Goal: Task Accomplishment & Management: Manage account settings

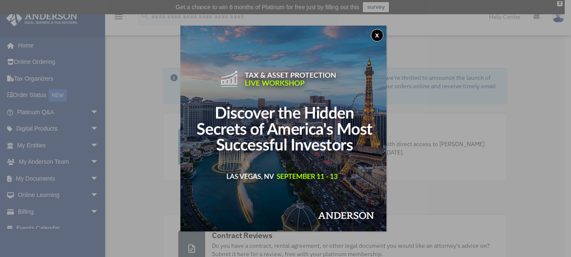
click at [378, 30] on button "x" at bounding box center [377, 35] width 13 height 13
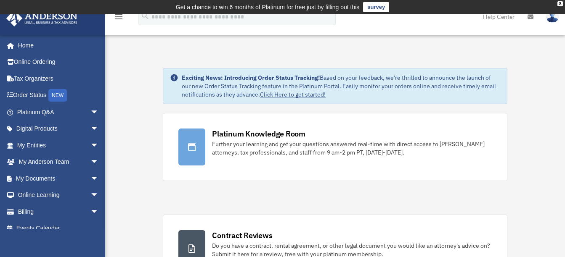
scroll to position [10, 0]
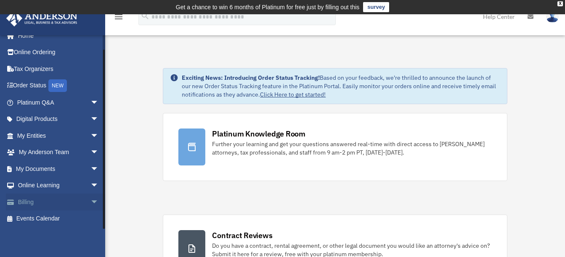
click at [90, 202] on span "arrow_drop_down" at bounding box center [98, 202] width 17 height 17
click at [21, 198] on link "Billing arrow_drop_up" at bounding box center [59, 202] width 106 height 17
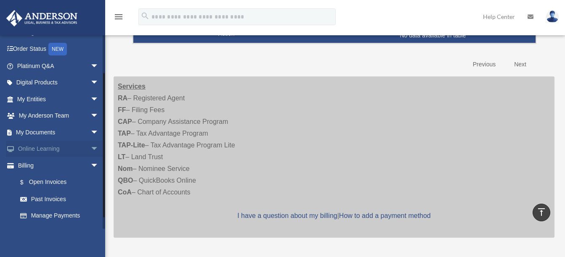
scroll to position [49, 0]
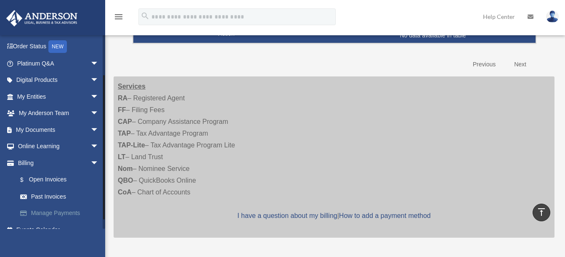
click at [47, 209] on link "Manage Payments" at bounding box center [62, 213] width 100 height 17
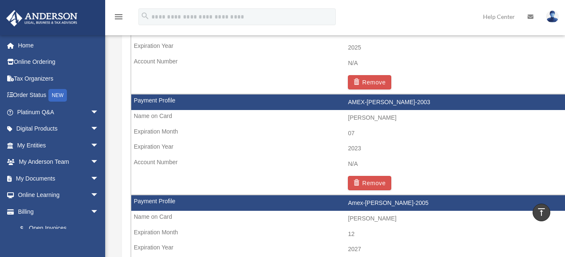
scroll to position [735, 0]
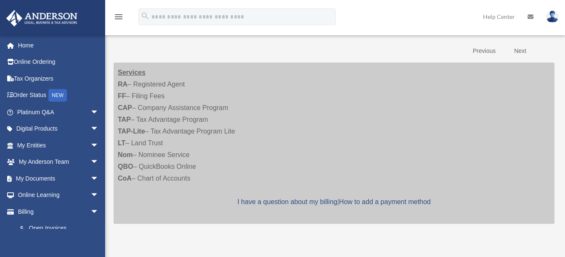
scroll to position [148, 0]
